Goal: Check status: Check status

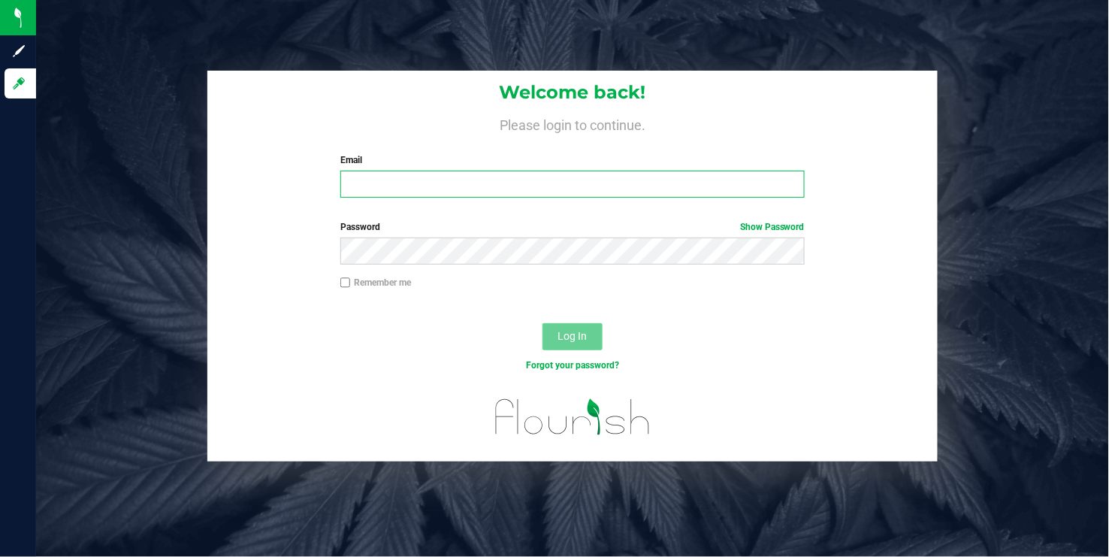
type input "[EMAIL_ADDRESS][DOMAIN_NAME]"
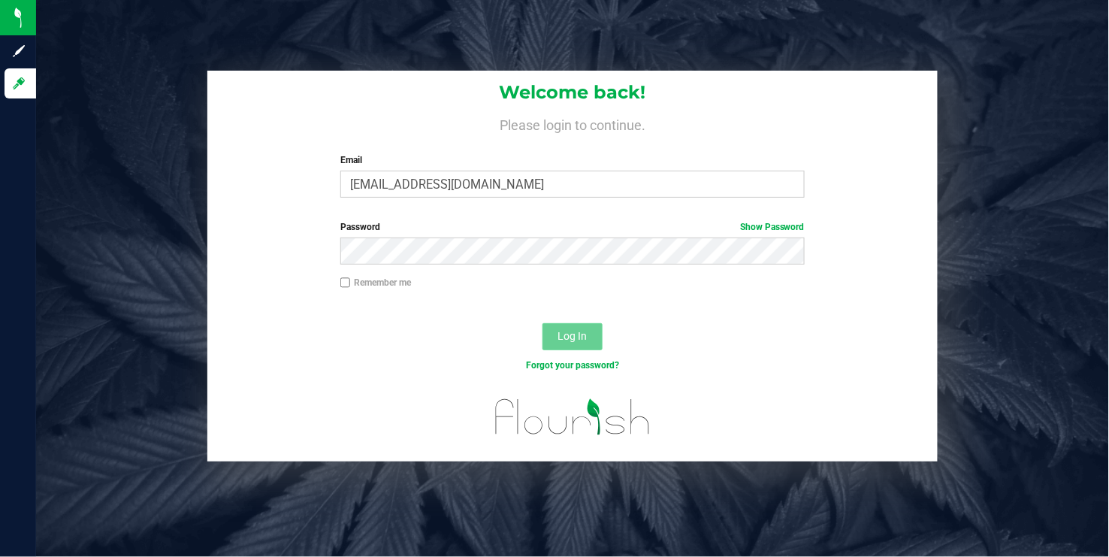
click at [566, 334] on span "Log In" at bounding box center [572, 336] width 29 height 12
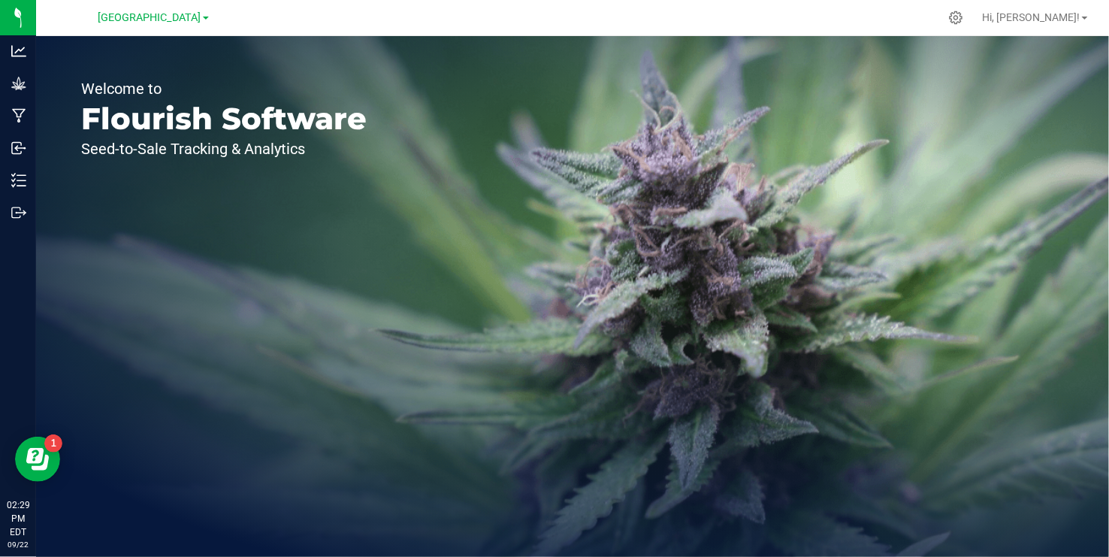
click at [208, 20] on link "[GEOGRAPHIC_DATA]" at bounding box center [153, 17] width 110 height 14
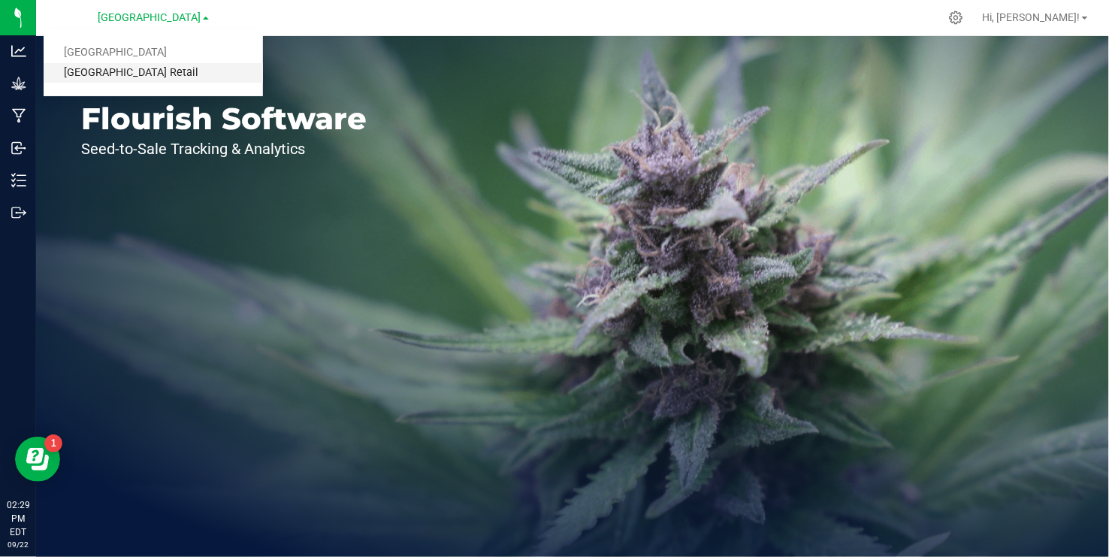
click at [153, 75] on link "[GEOGRAPHIC_DATA] Retail" at bounding box center [153, 73] width 219 height 20
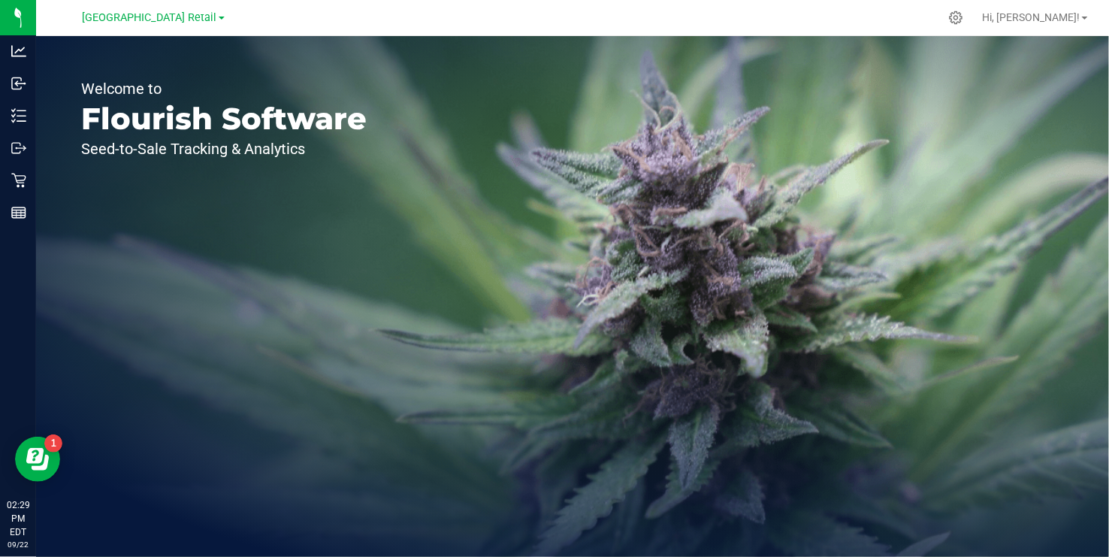
click at [153, 72] on div "Welcome to Flourish Software Seed-to-Sale Tracking & Analytics" at bounding box center [224, 296] width 376 height 521
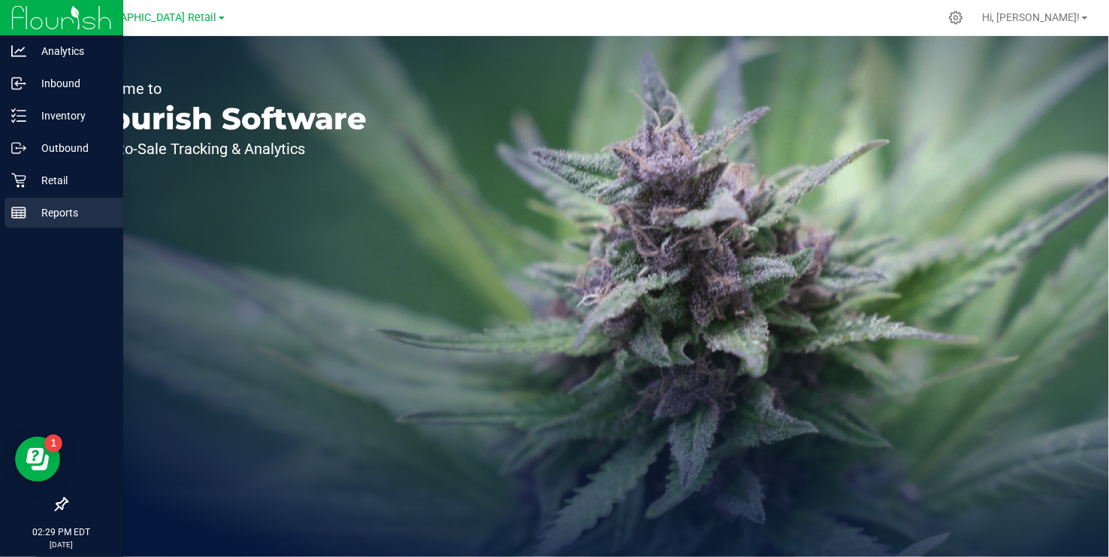
click at [13, 213] on line at bounding box center [19, 213] width 14 height 0
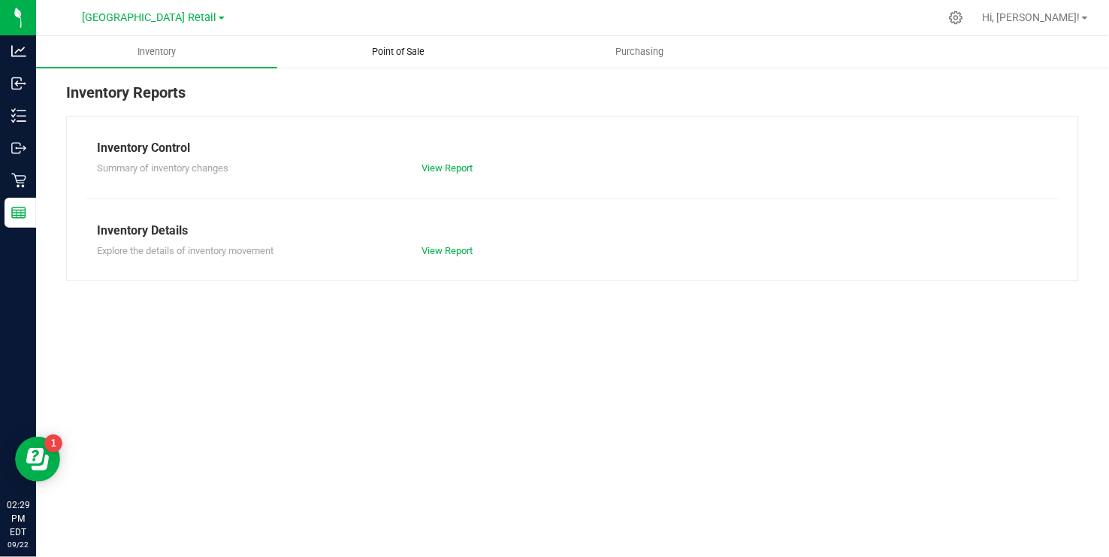
click at [385, 52] on span "Point of Sale" at bounding box center [398, 52] width 93 height 14
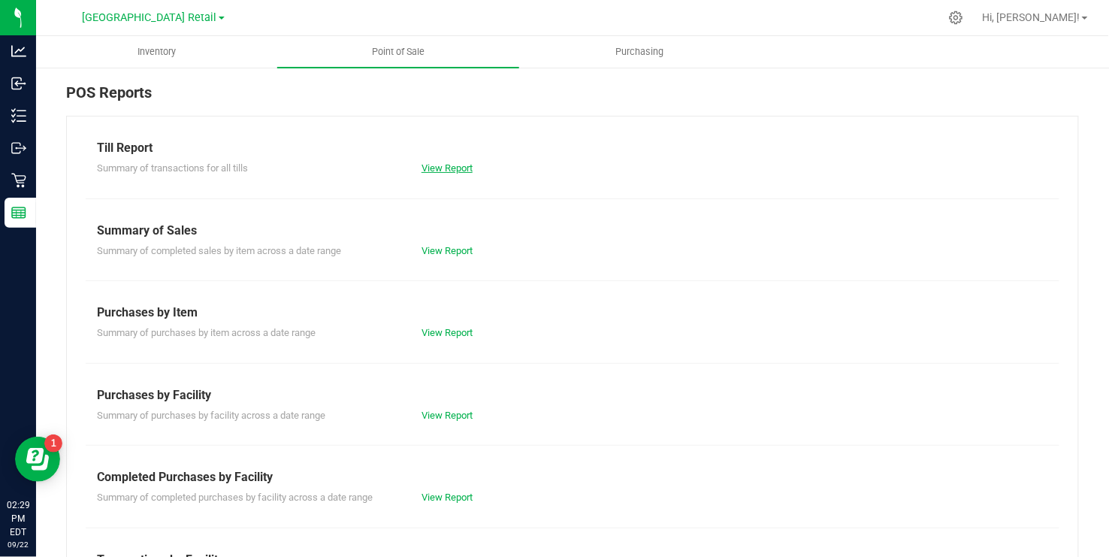
click at [448, 168] on link "View Report" at bounding box center [446, 167] width 51 height 11
